Goal: Check status: Check status

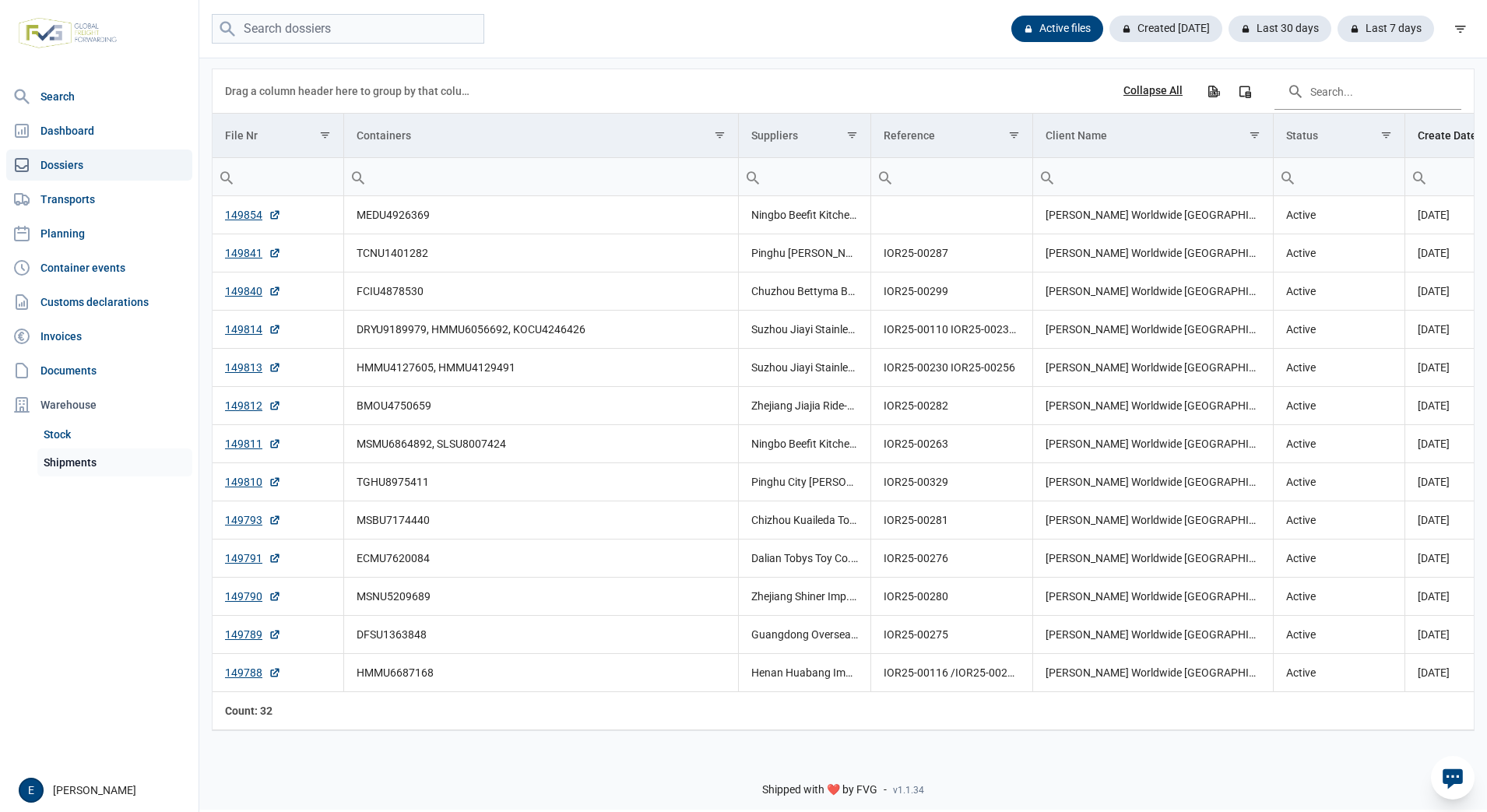
click at [108, 462] on link "Shipments" at bounding box center [114, 462] width 155 height 28
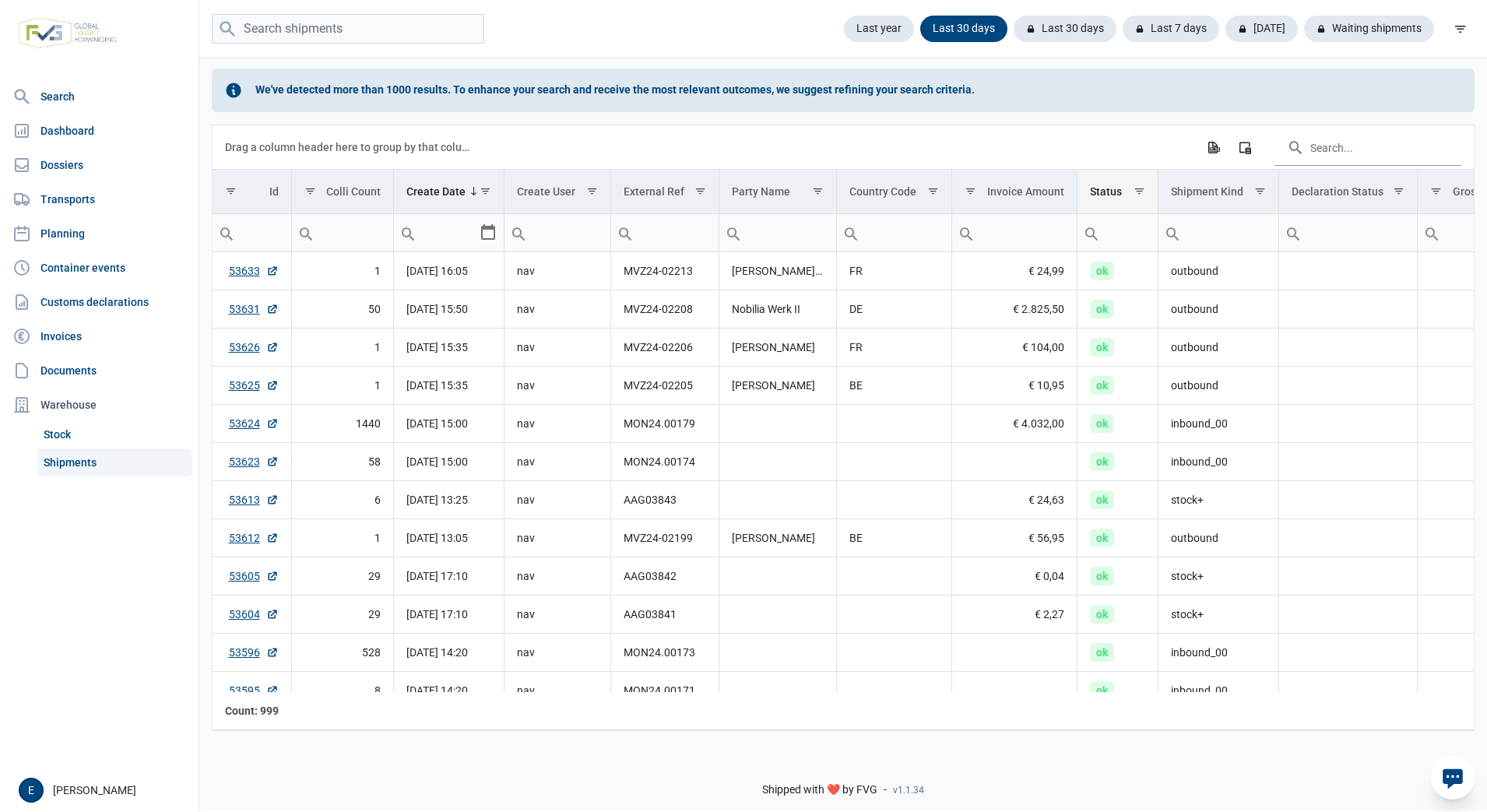
click at [1137, 194] on span "Show filter options for column 'Status'" at bounding box center [1139, 191] width 12 height 12
click at [1122, 29] on div "Last 30 days" at bounding box center [1170, 29] width 96 height 26
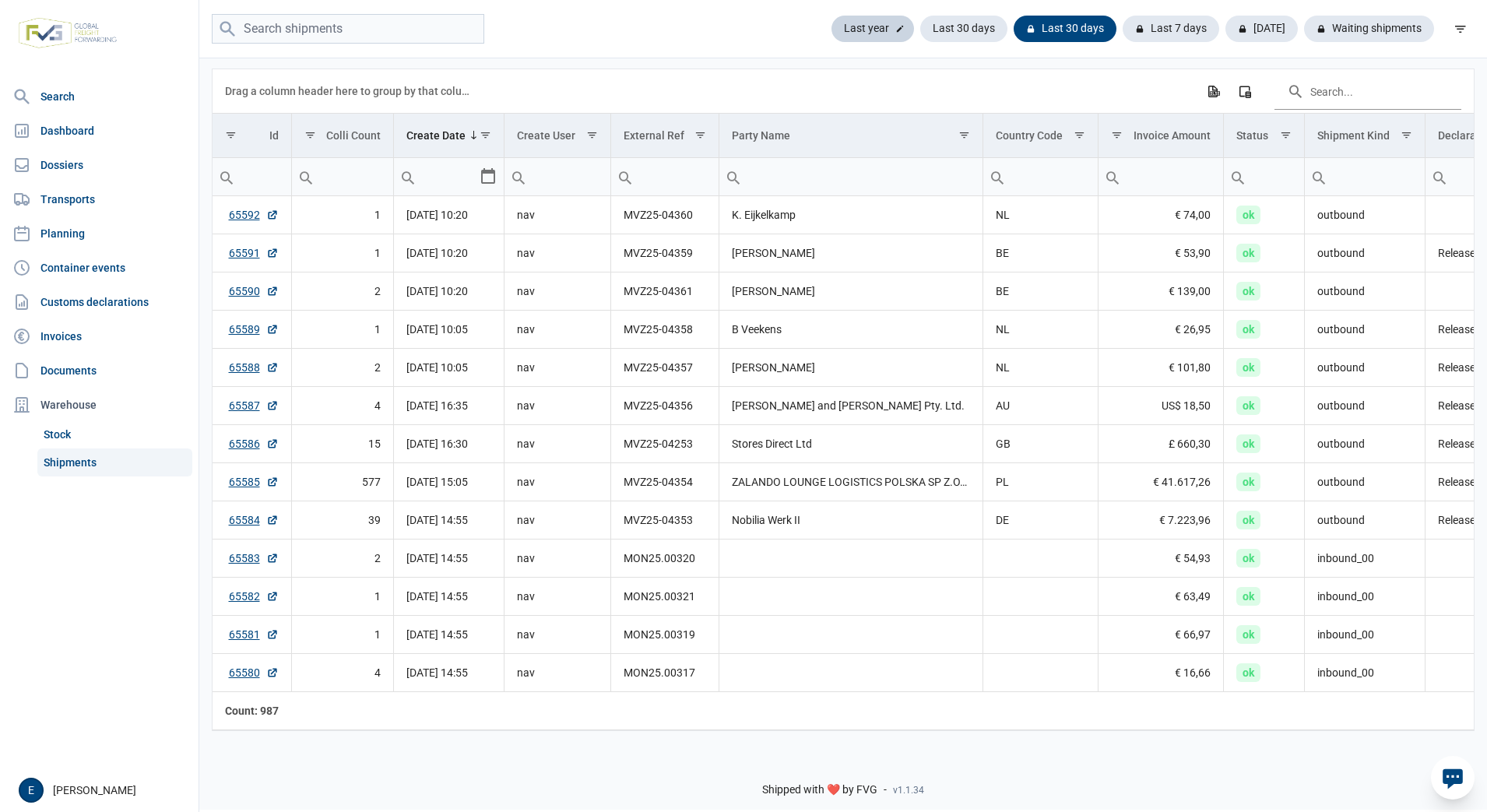
click at [920, 31] on div "Last year" at bounding box center [964, 29] width 87 height 26
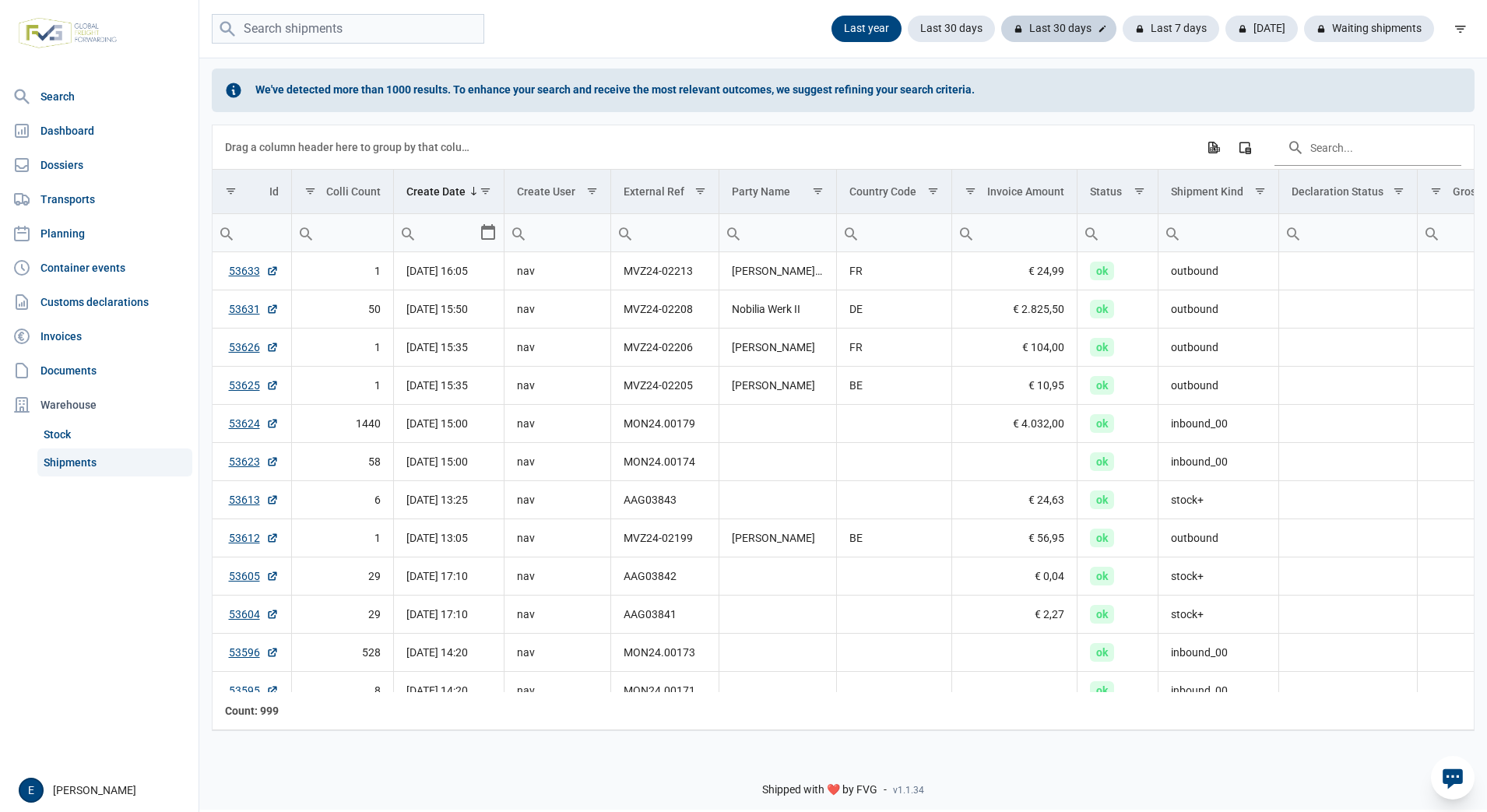
click at [1122, 29] on div "Last 30 days" at bounding box center [1170, 29] width 96 height 26
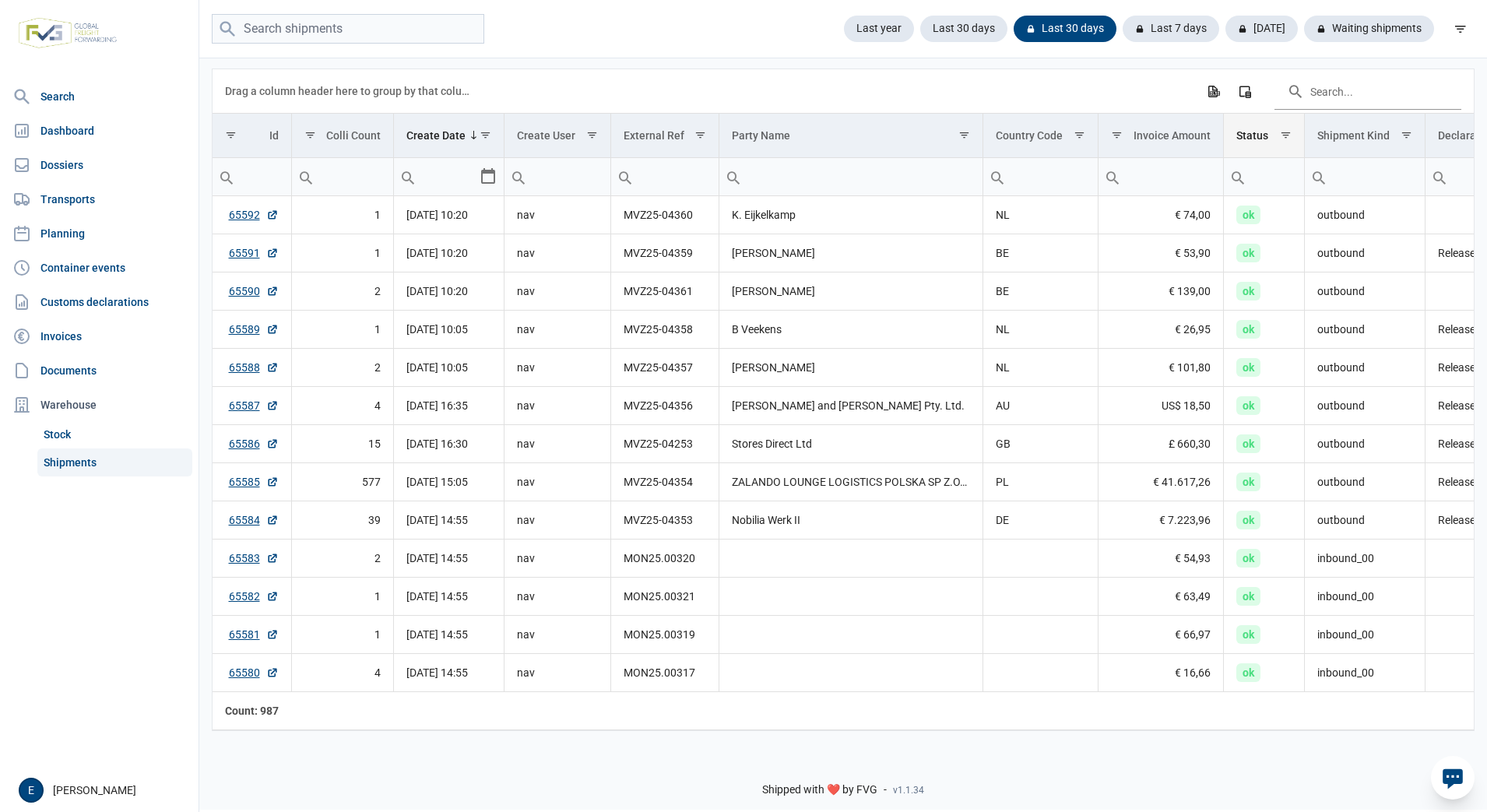
click at [1288, 137] on span "Show filter options for column 'Status'" at bounding box center [1285, 135] width 12 height 12
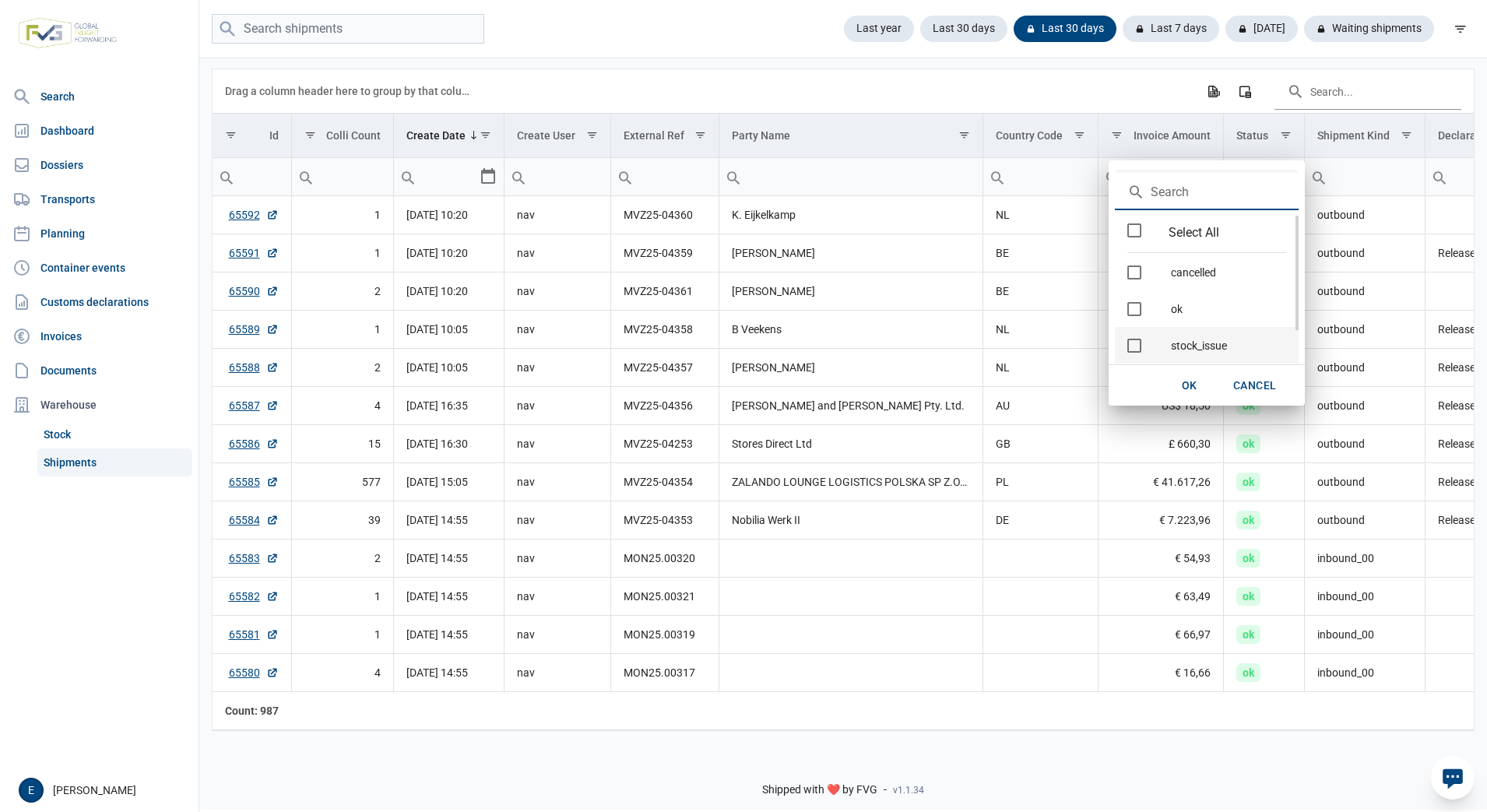
click at [1209, 342] on div "stock_issue" at bounding box center [1229, 345] width 140 height 36
click at [1198, 389] on div "OK" at bounding box center [1189, 385] width 50 height 28
type input "stock_issue"
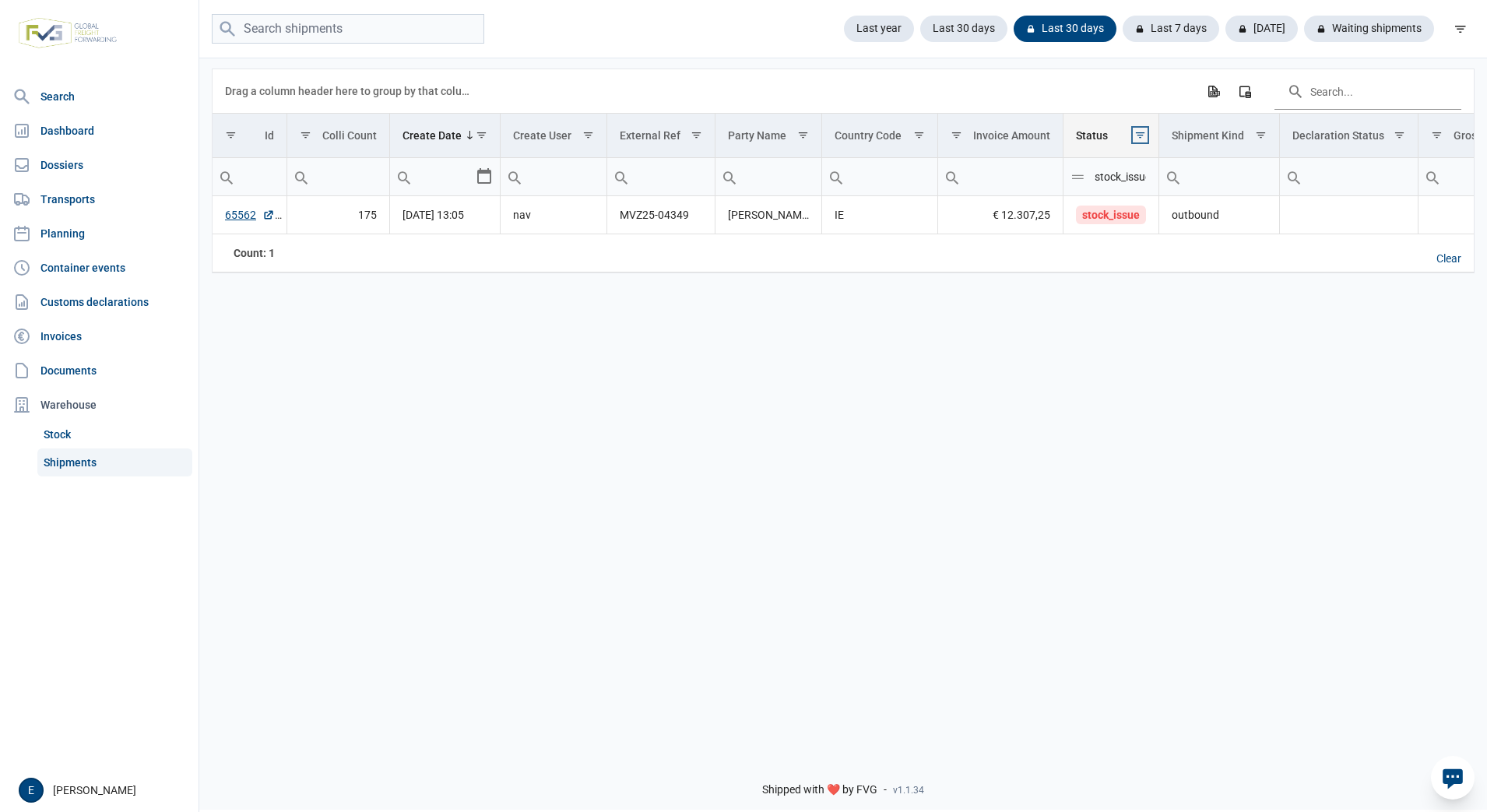
click at [1141, 141] on span "Show filter options for column 'Status'" at bounding box center [1140, 135] width 12 height 12
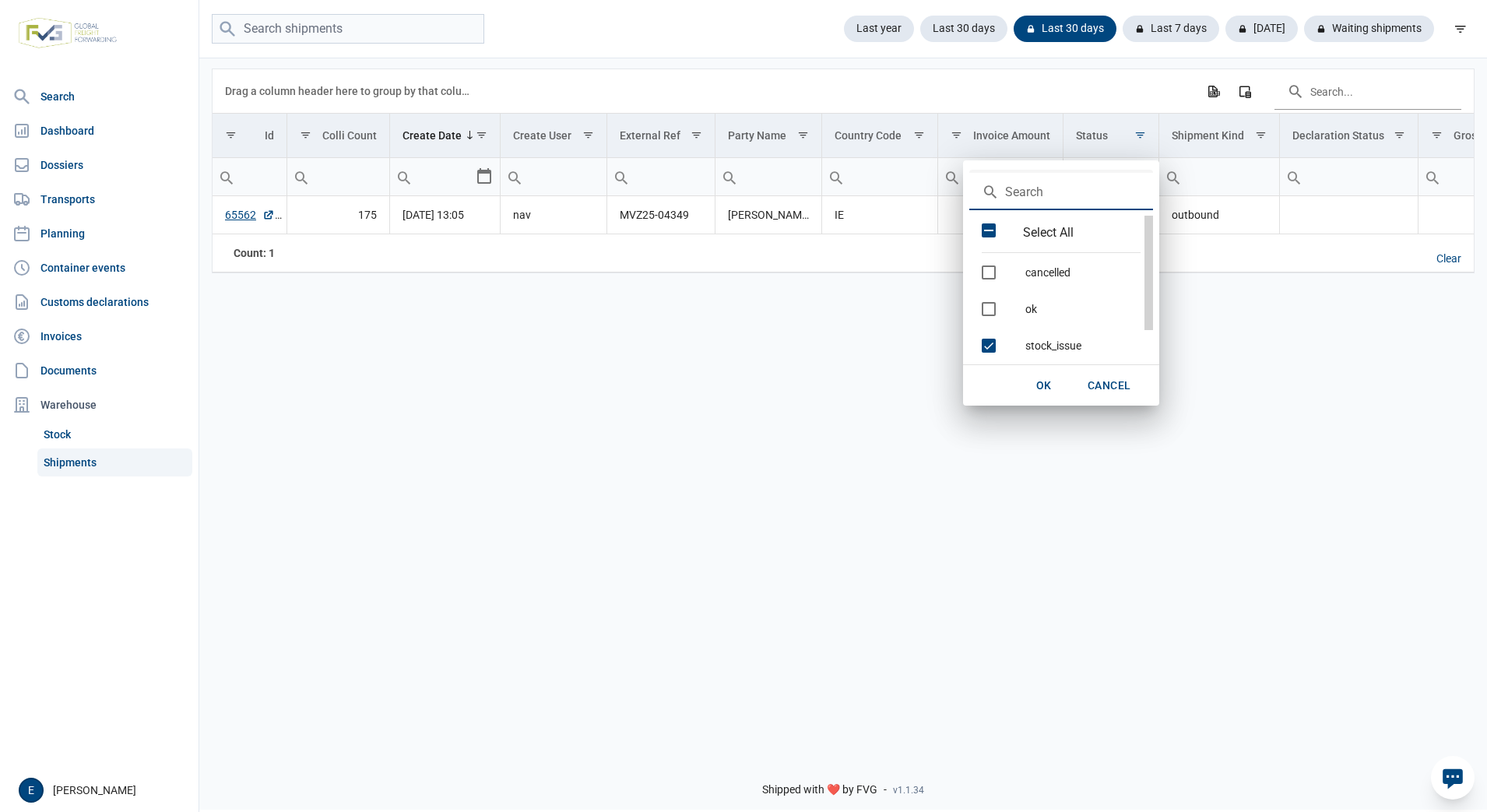
drag, startPoint x: 1152, startPoint y: 278, endPoint x: 1144, endPoint y: 327, distance: 49.6
click at [1144, 327] on div "Filter options" at bounding box center [1148, 272] width 10 height 118
drag, startPoint x: 1150, startPoint y: 320, endPoint x: 1146, endPoint y: 367, distance: 47.2
click at [1146, 367] on body "For evaluation purposes only. Redistribution prohibited. Please register an exi…" at bounding box center [743, 378] width 1487 height 812
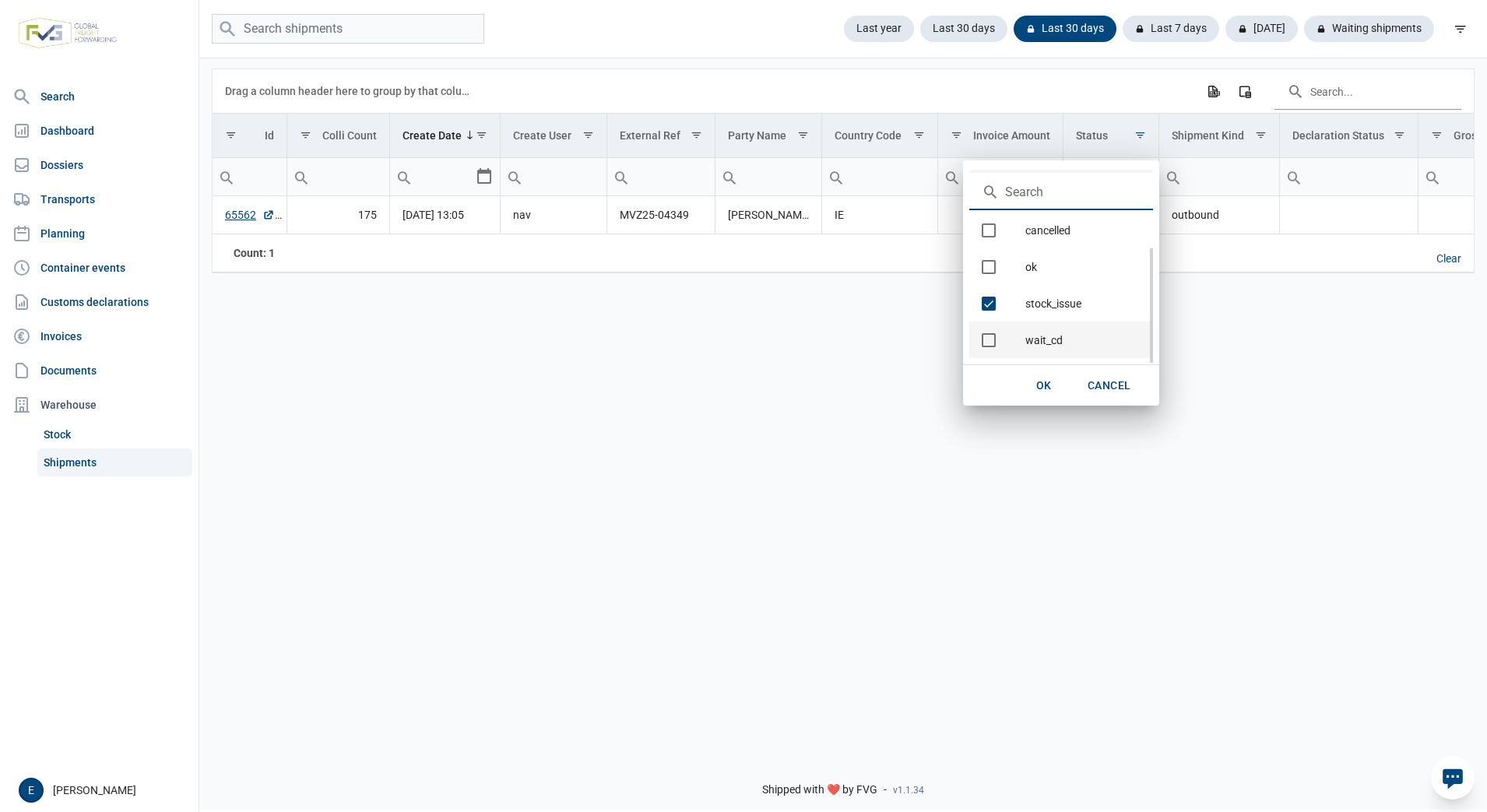
click at [1031, 344] on div "wait_cd" at bounding box center [1083, 340] width 140 height 36
click at [1045, 382] on span "OK" at bounding box center [1043, 385] width 16 height 12
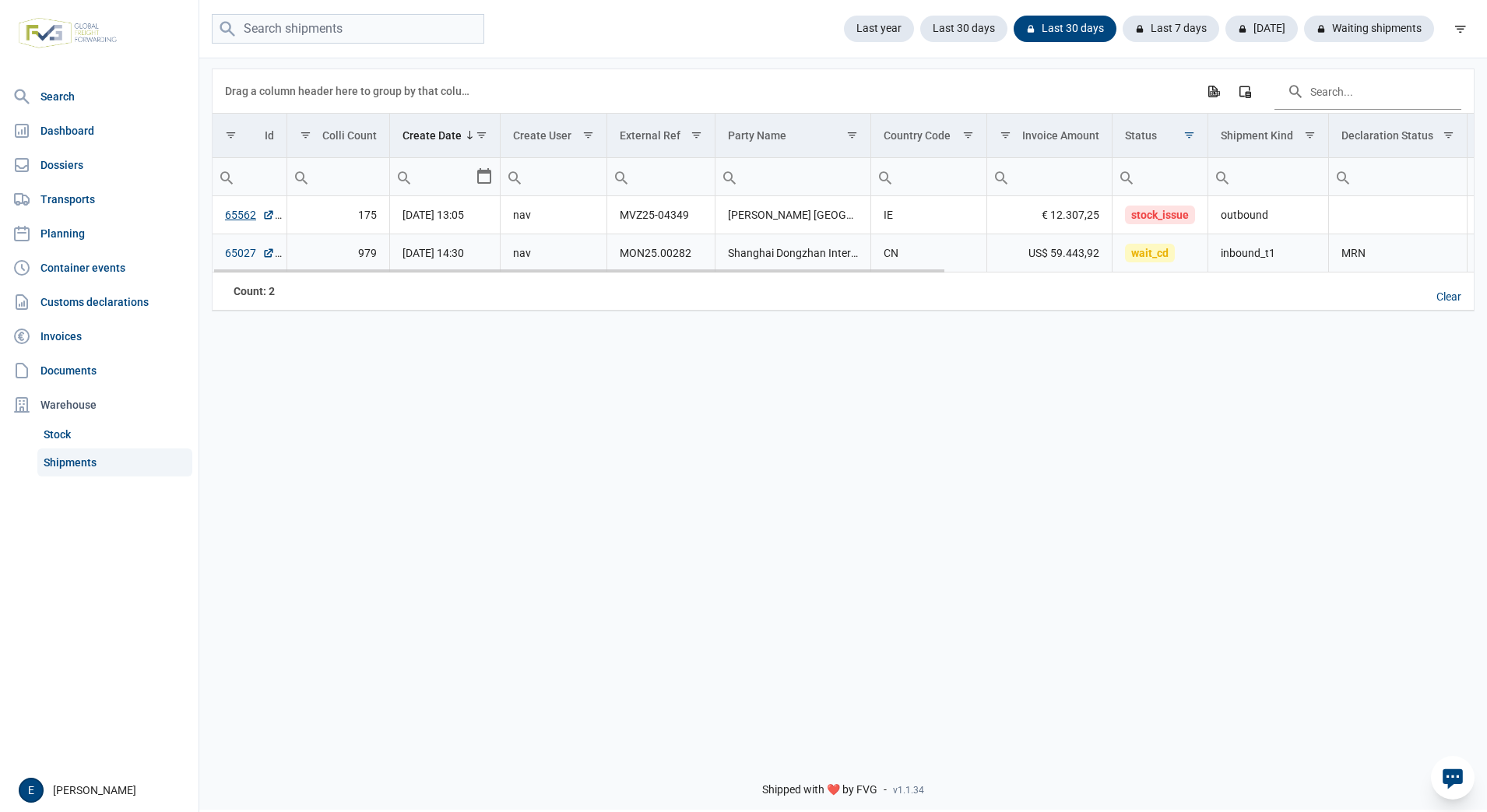
click at [244, 255] on link "65027" at bounding box center [249, 253] width 50 height 16
